Goal: Task Accomplishment & Management: Complete application form

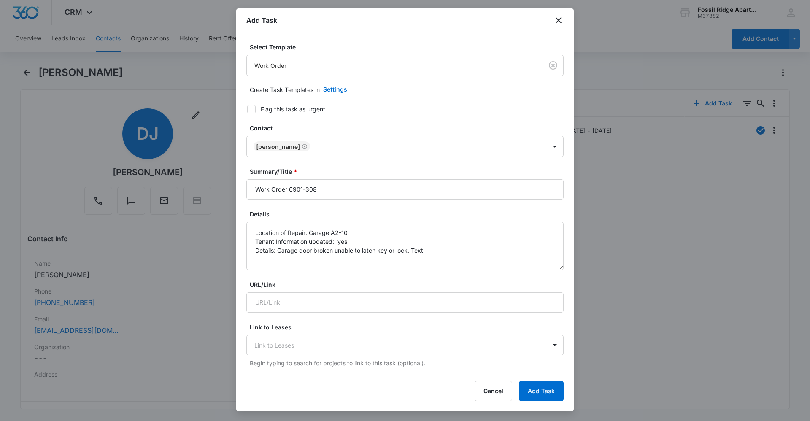
scroll to position [127, 0]
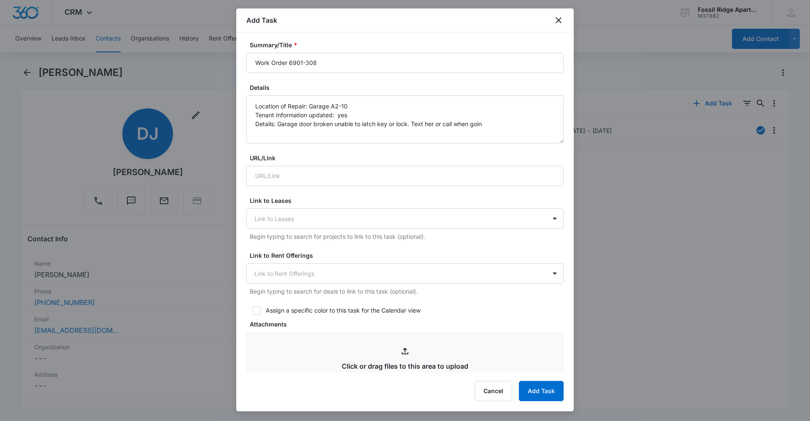
type textarea "Location of Repair: Garage A2-10 Tenant Information updated: yes Details: Garag…"
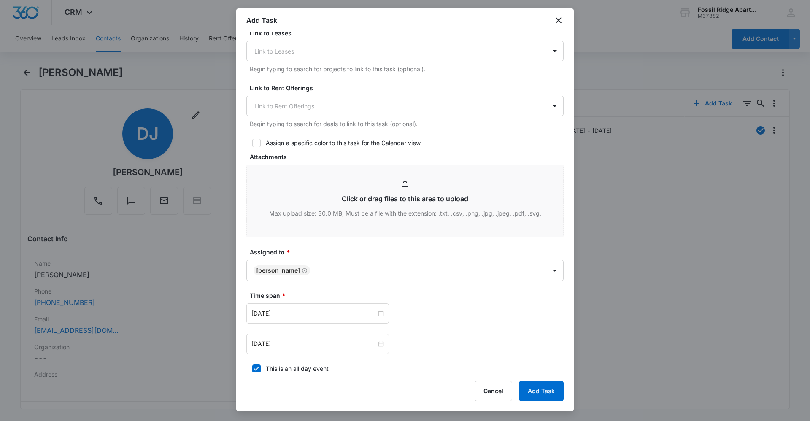
scroll to position [295, 0]
type textarea "Location of Repair: Garage A2-10 Tenant Information updated: yes Details: Garag…"
click at [381, 308] on div at bounding box center [317, 312] width 132 height 9
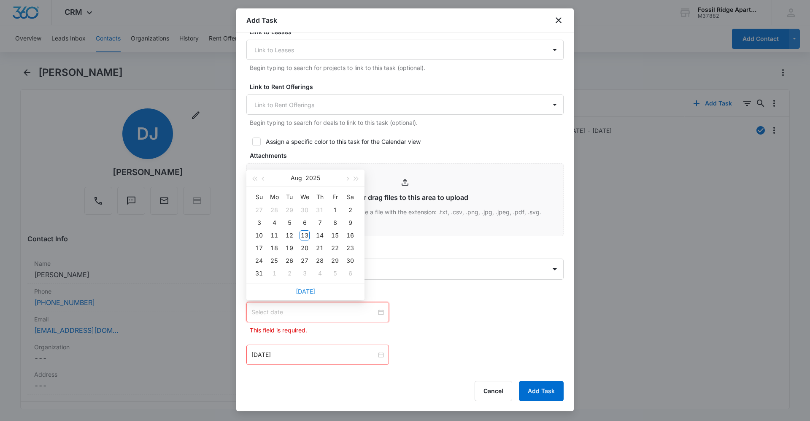
click at [308, 292] on link "[DATE]" at bounding box center [305, 291] width 19 height 7
type input "[DATE]"
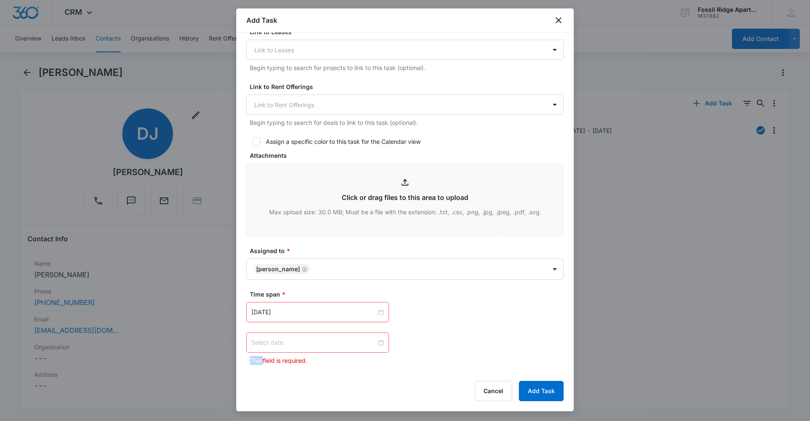
click at [379, 342] on div at bounding box center [317, 342] width 132 height 9
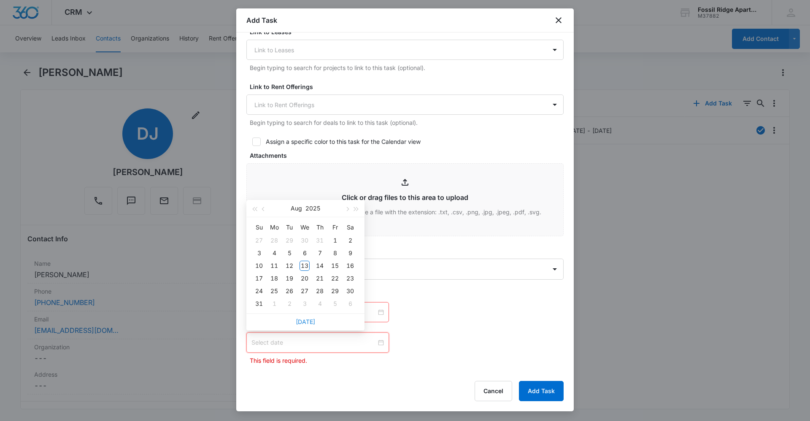
click at [313, 323] on link "[DATE]" at bounding box center [305, 321] width 19 height 7
type input "[DATE]"
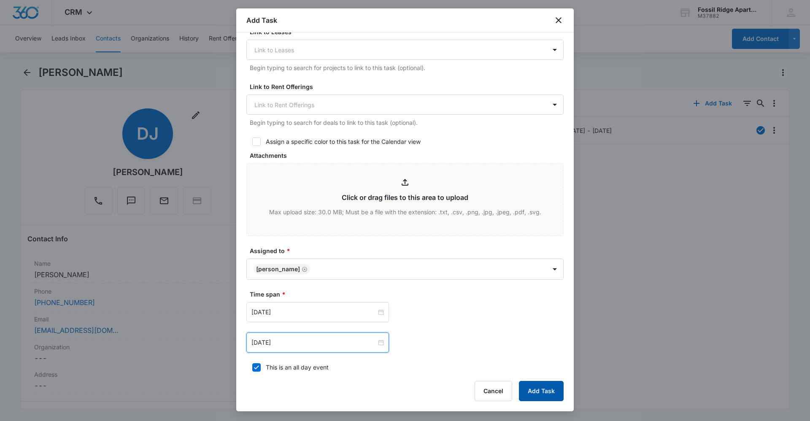
click at [537, 389] on button "Add Task" at bounding box center [541, 391] width 45 height 20
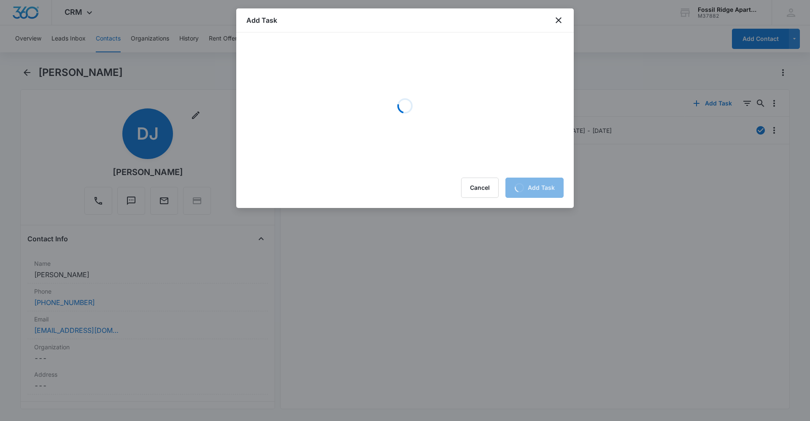
scroll to position [0, 0]
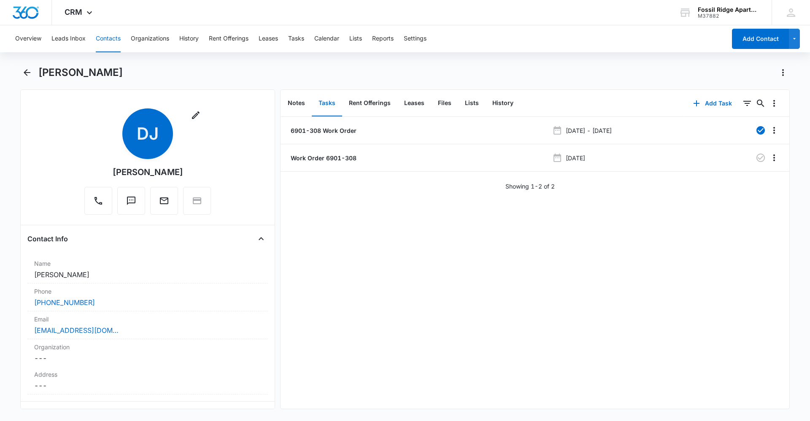
click at [114, 33] on button "Contacts" at bounding box center [108, 38] width 25 height 27
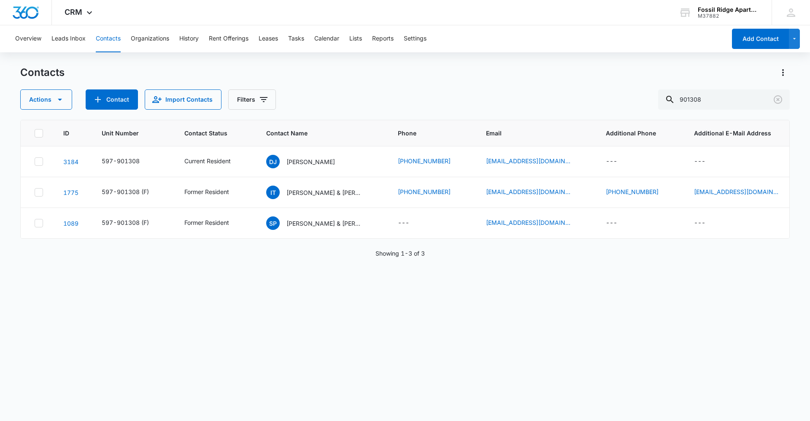
click at [112, 41] on button "Contacts" at bounding box center [108, 38] width 25 height 27
drag, startPoint x: 744, startPoint y: 92, endPoint x: 458, endPoint y: 147, distance: 291.7
click at [465, 146] on div "Contacts Actions Contact Import Contacts Filters 901308 ID Unit Number Contact …" at bounding box center [405, 243] width 770 height 354
type input "767208"
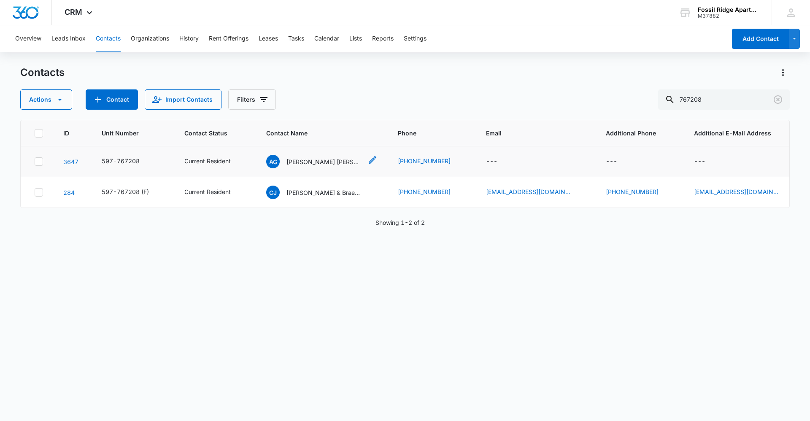
click at [338, 161] on p "[PERSON_NAME] [PERSON_NAME]" at bounding box center [324, 161] width 76 height 9
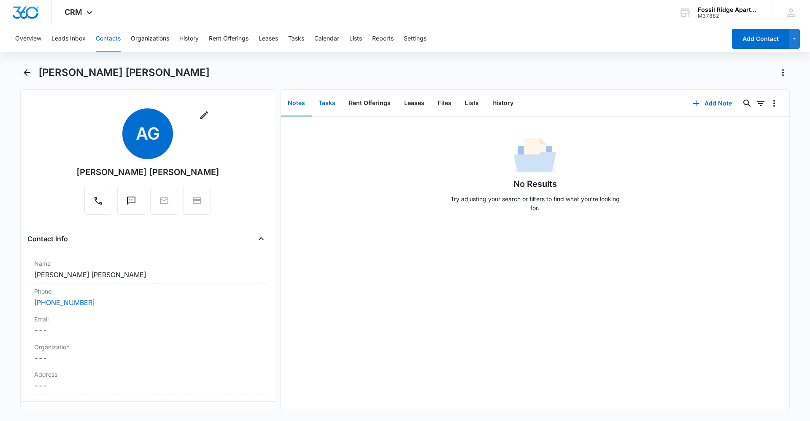
click at [336, 106] on button "Tasks" at bounding box center [327, 103] width 30 height 26
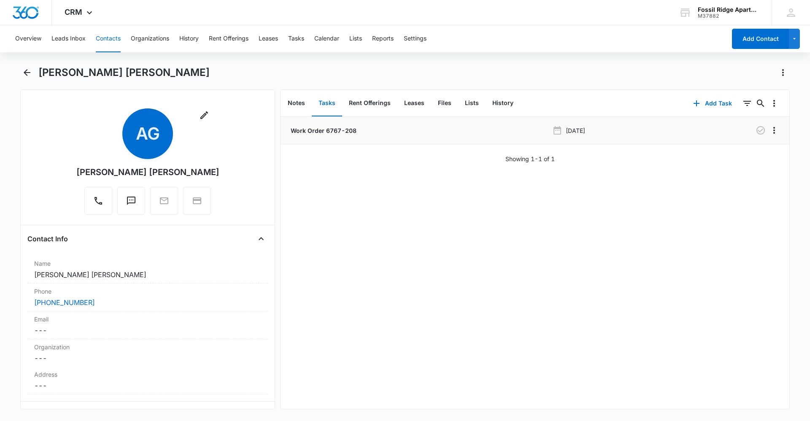
click at [345, 130] on p "Work Order 6767-208" at bounding box center [323, 130] width 68 height 9
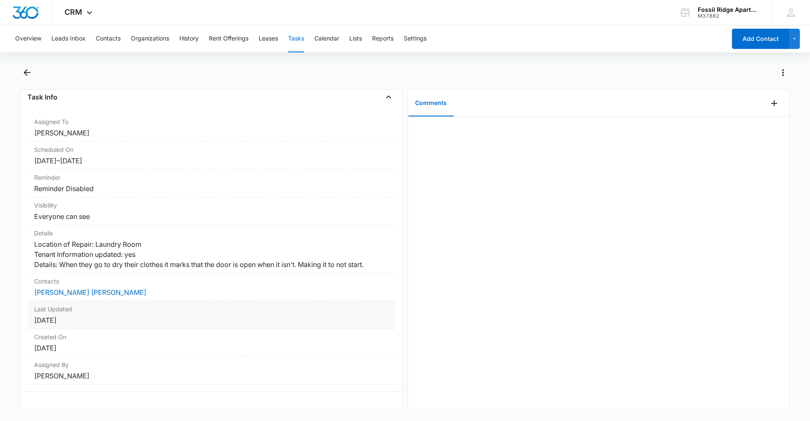
scroll to position [62, 0]
click at [113, 37] on button "Contacts" at bounding box center [108, 38] width 25 height 27
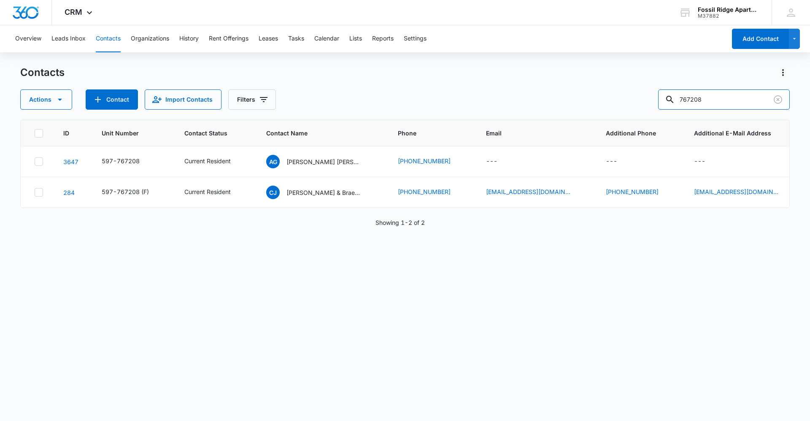
drag, startPoint x: 725, startPoint y: 99, endPoint x: 536, endPoint y: 139, distance: 193.2
click at [537, 139] on div "Contacts Actions Contact Import Contacts Filters 767208 ID Unit Number Contact …" at bounding box center [405, 243] width 770 height 354
type input "887207"
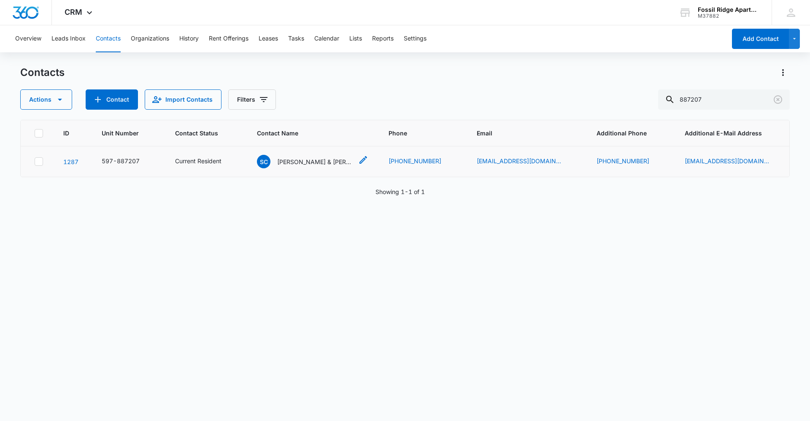
click at [305, 162] on p "[PERSON_NAME] & [PERSON_NAME]" at bounding box center [315, 161] width 76 height 9
